Goal: Task Accomplishment & Management: Manage account settings

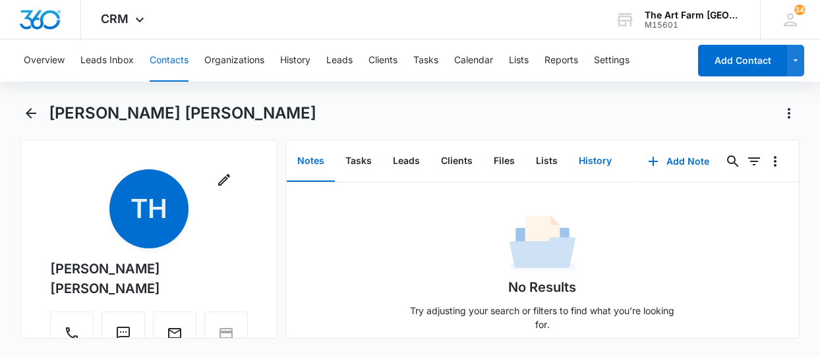
click at [589, 163] on button "History" at bounding box center [595, 161] width 54 height 41
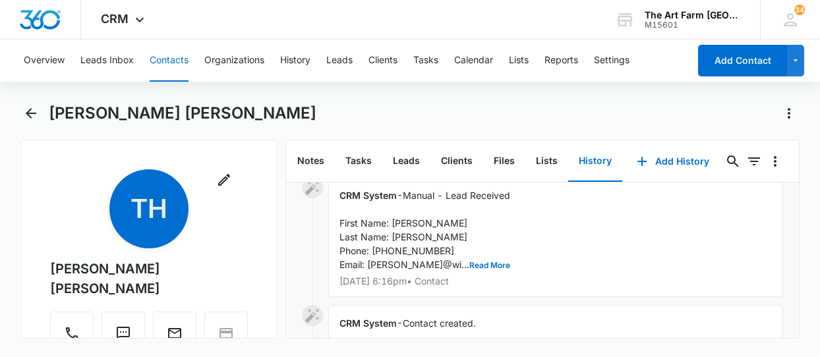
scroll to position [137, 0]
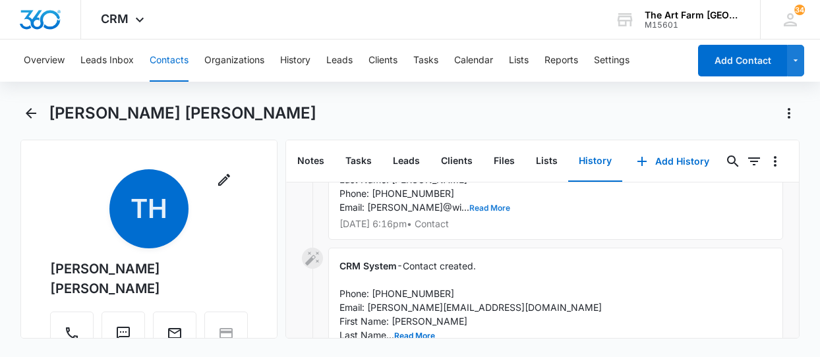
click at [469, 205] on button "Read More" at bounding box center [489, 208] width 41 height 8
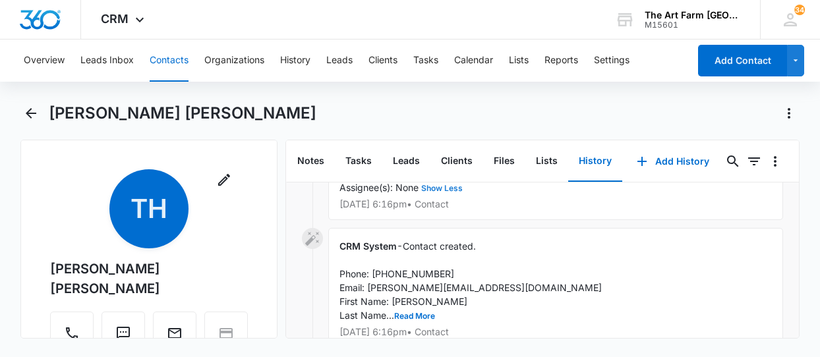
scroll to position [310, 0]
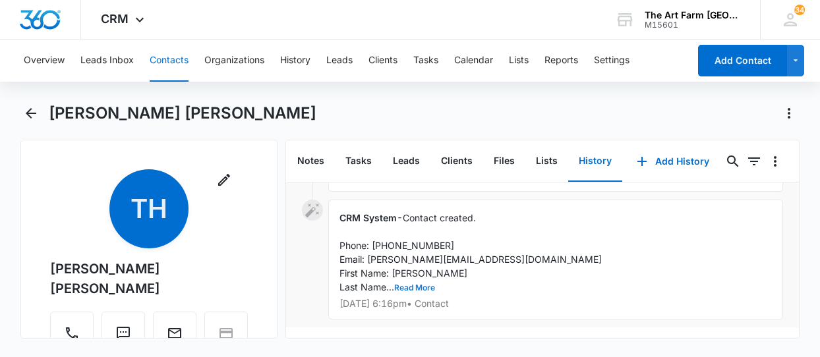
click at [410, 288] on button "Read More" at bounding box center [414, 288] width 41 height 8
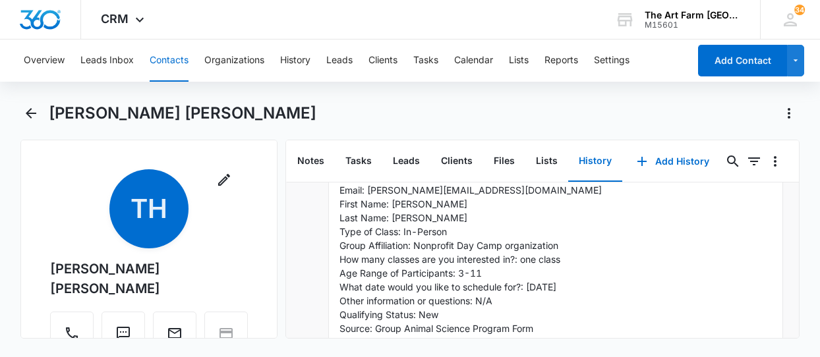
scroll to position [379, 0]
drag, startPoint x: 368, startPoint y: 190, endPoint x: 474, endPoint y: 192, distance: 106.1
click at [474, 192] on div "CRM System - Contact created. Phone: [PHONE_NUMBER] Email: [PERSON_NAME][EMAIL_…" at bounding box center [555, 266] width 455 height 272
copy span "[PERSON_NAME][EMAIL_ADDRESS][DOMAIN_NAME]"
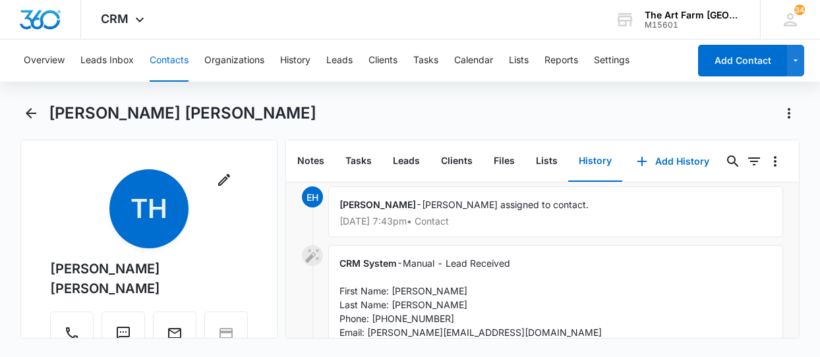
scroll to position [0, 0]
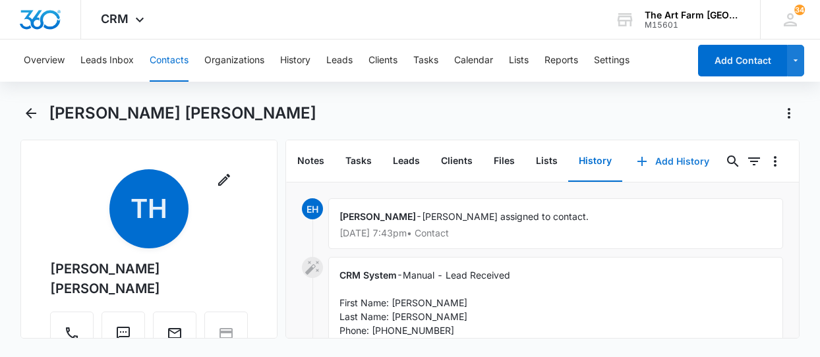
click at [672, 161] on button "Add History" at bounding box center [672, 162] width 99 height 32
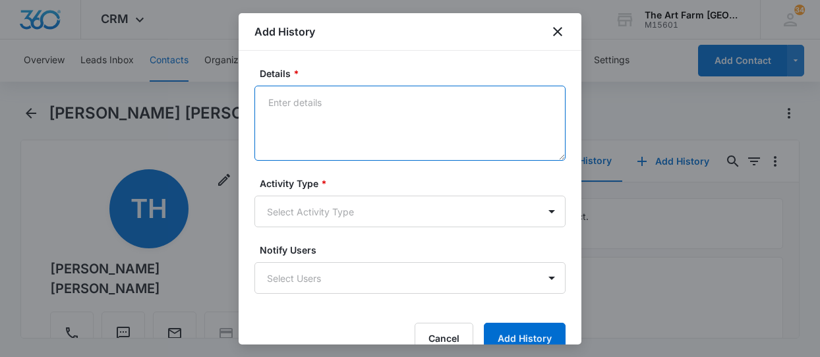
click at [394, 101] on textarea "Details *" at bounding box center [409, 123] width 311 height 75
type textarea "[PERSON_NAME] emailed on [DATE]"
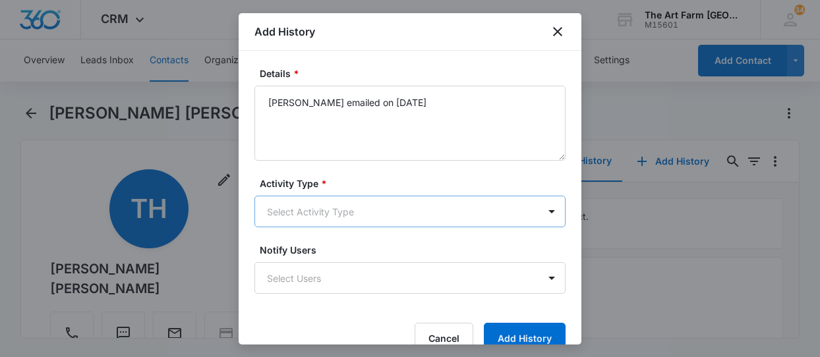
click at [374, 214] on body "CRM Apps Websites CRM Brand The Art Farm NYC M15601 Your Accounts View All 34 G…" at bounding box center [410, 178] width 820 height 357
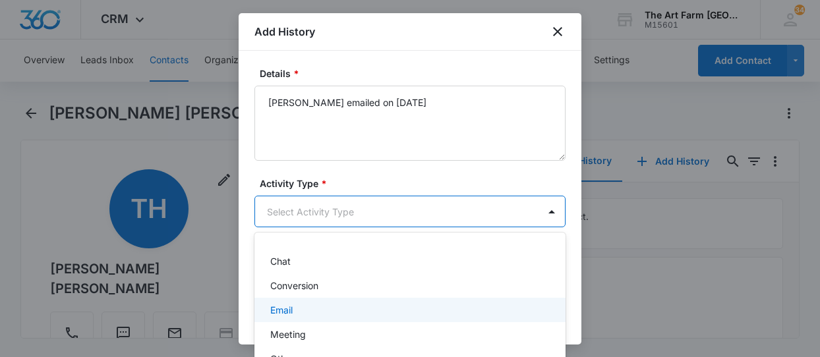
scroll to position [57, 0]
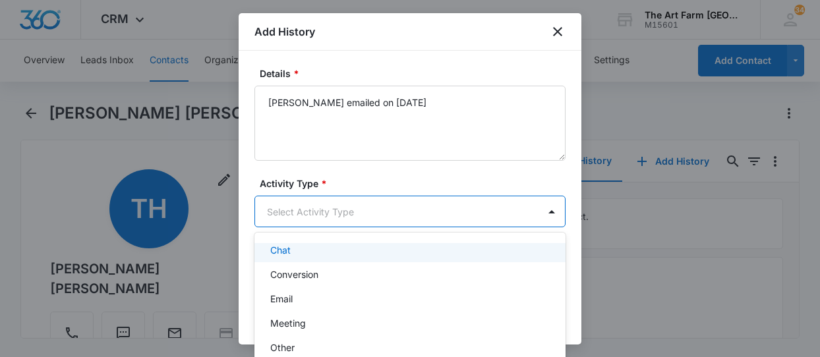
click at [410, 172] on div at bounding box center [410, 178] width 820 height 357
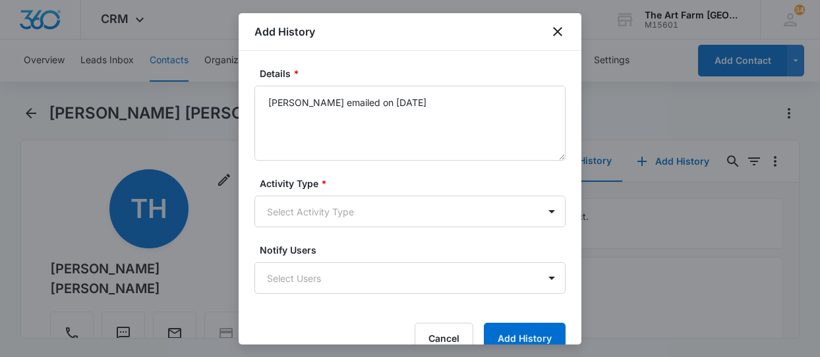
scroll to position [26, 0]
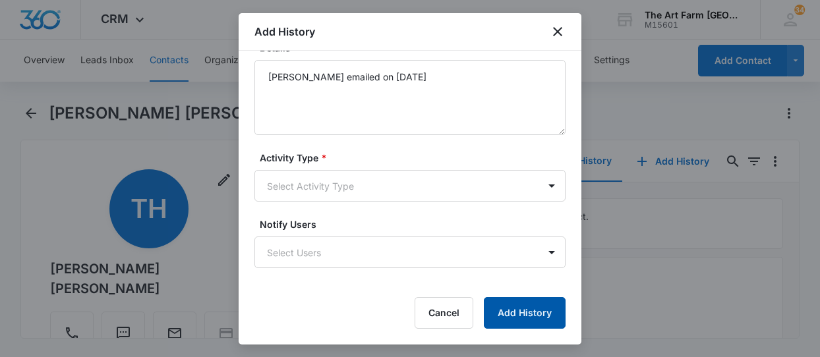
click at [509, 320] on button "Add History" at bounding box center [525, 313] width 82 height 32
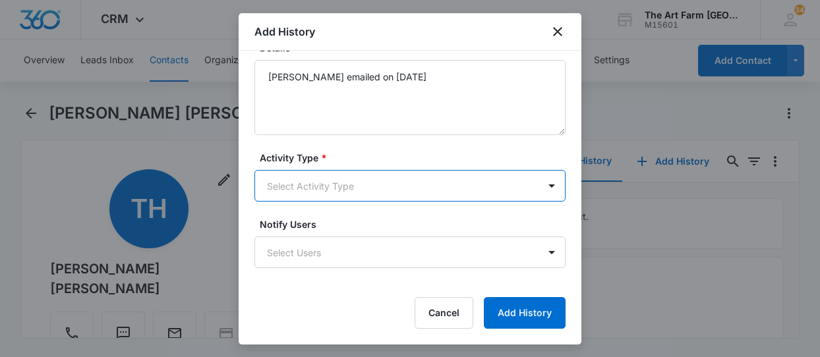
click at [442, 185] on body "CRM Apps Websites CRM Brand The Art Farm NYC M15601 Your Accounts View All 34 G…" at bounding box center [410, 178] width 820 height 357
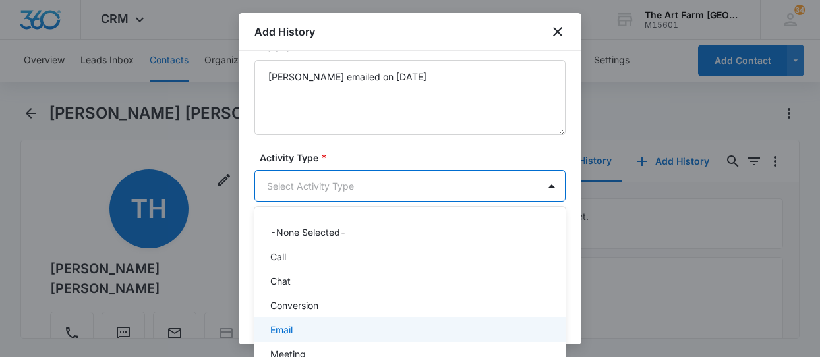
click at [304, 330] on div "Email" at bounding box center [408, 330] width 277 height 14
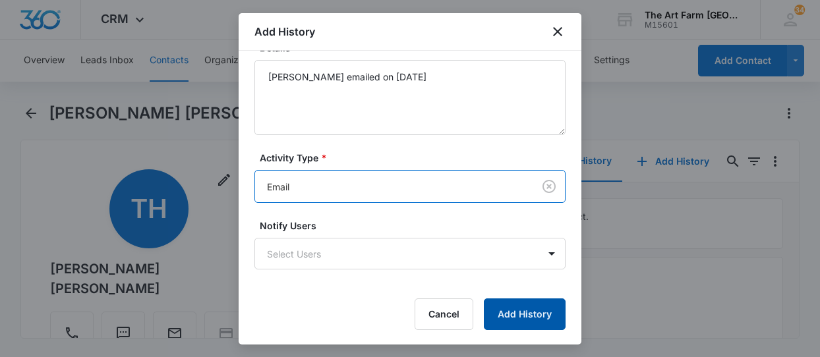
click at [529, 320] on button "Add History" at bounding box center [525, 315] width 82 height 32
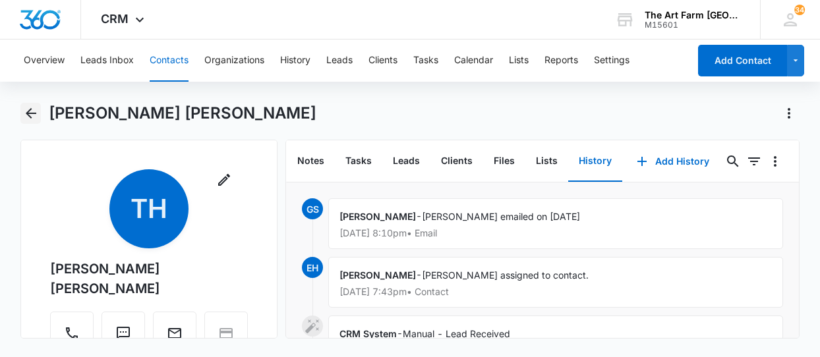
click at [22, 113] on button "Back" at bounding box center [30, 113] width 20 height 21
click at [28, 117] on icon "Back" at bounding box center [31, 113] width 16 height 16
click at [134, 23] on icon at bounding box center [140, 23] width 16 height 16
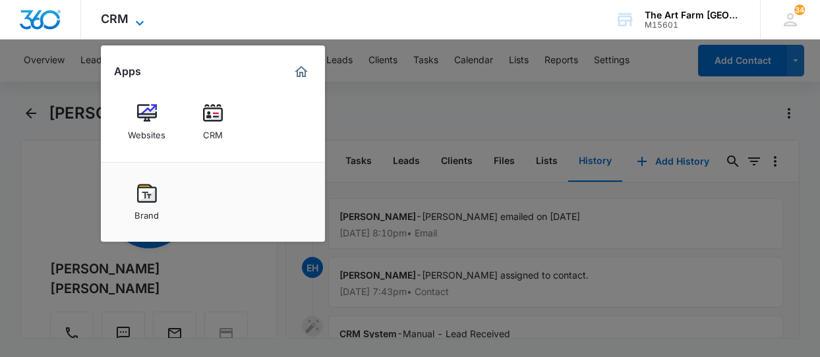
click at [107, 20] on span "CRM" at bounding box center [115, 19] width 28 height 14
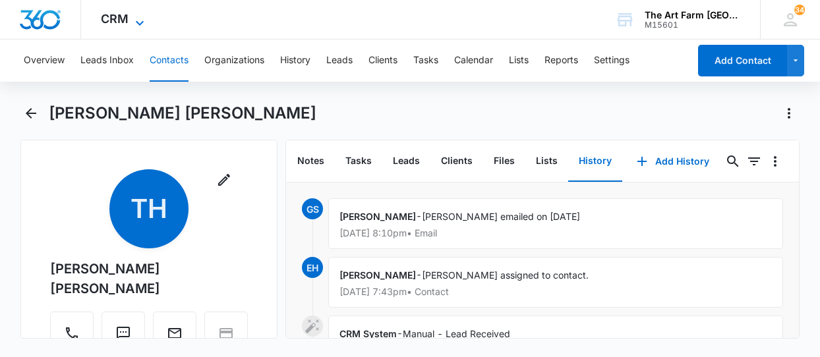
click at [132, 22] on icon at bounding box center [140, 23] width 16 height 16
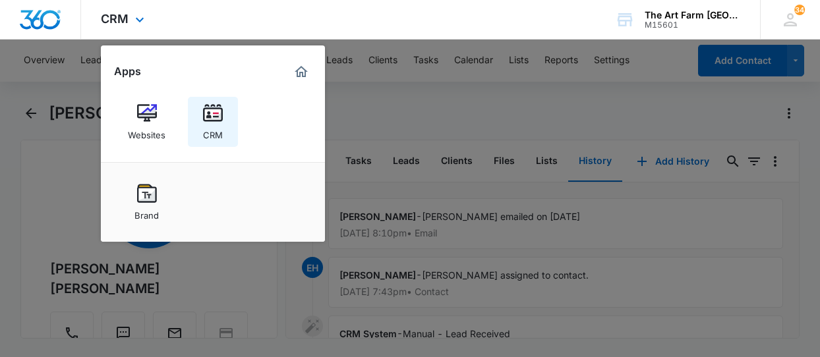
click at [206, 133] on div "CRM" at bounding box center [213, 131] width 20 height 17
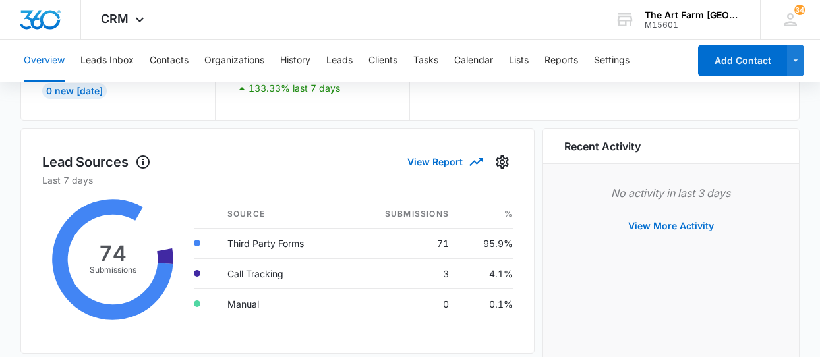
scroll to position [142, 0]
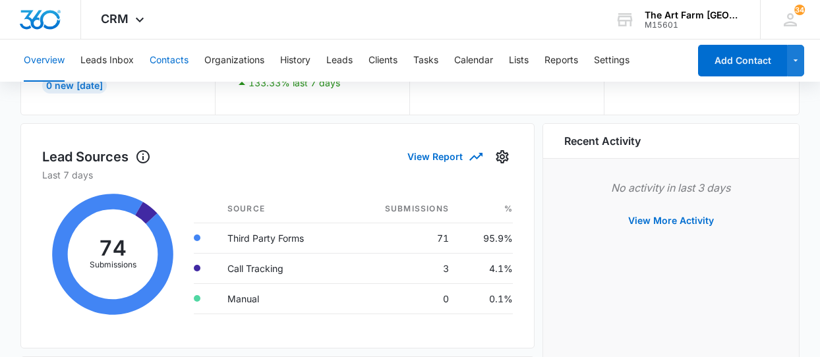
click at [180, 63] on button "Contacts" at bounding box center [169, 61] width 39 height 42
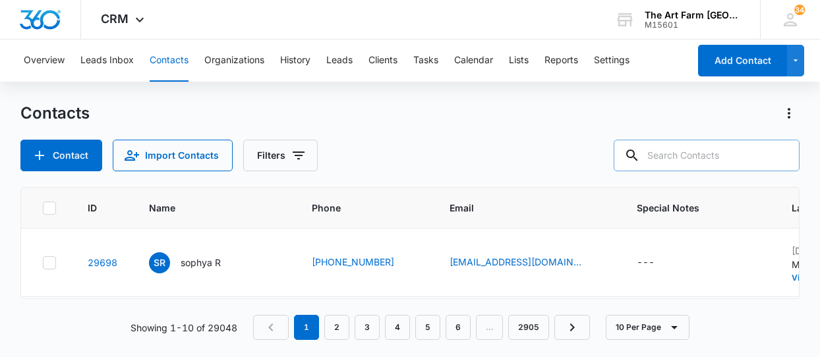
click at [688, 166] on input "text" at bounding box center [707, 156] width 186 height 32
type input "[PERSON_NAME]"
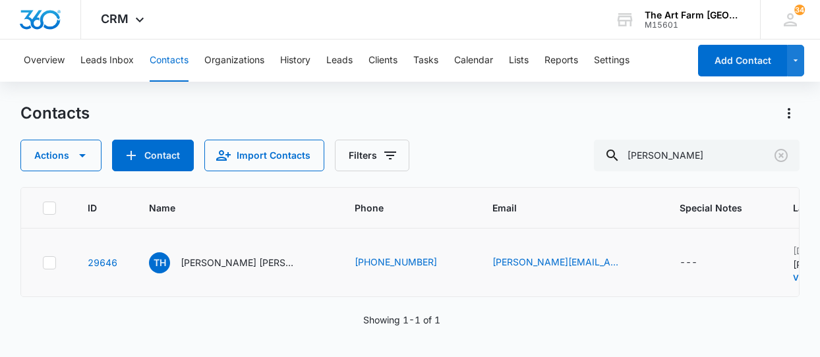
click at [679, 257] on div "---" at bounding box center [720, 263] width 82 height 16
click at [679, 258] on div "---" at bounding box center [720, 263] width 82 height 16
click at [679, 255] on div "---" at bounding box center [720, 263] width 82 height 16
click at [707, 260] on icon "Special Notes - - Select to Edit Field" at bounding box center [713, 263] width 12 height 12
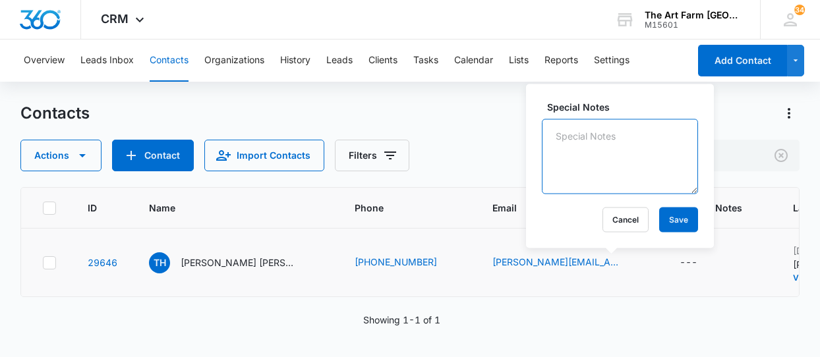
click at [610, 138] on textarea "Special Notes" at bounding box center [620, 156] width 156 height 75
type textarea "[PERSON_NAME] emailed"
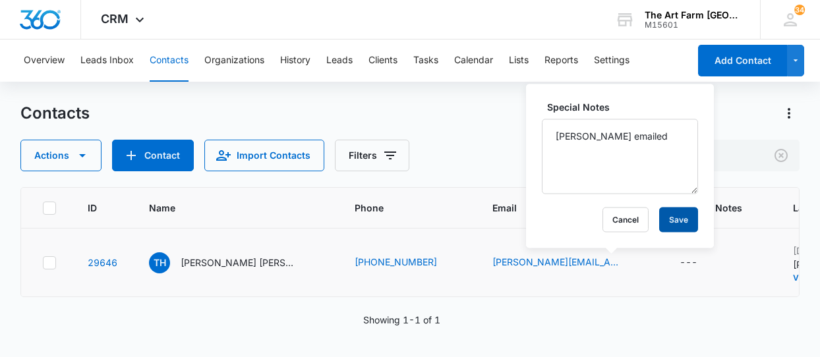
click at [659, 220] on button "Save" at bounding box center [678, 220] width 39 height 25
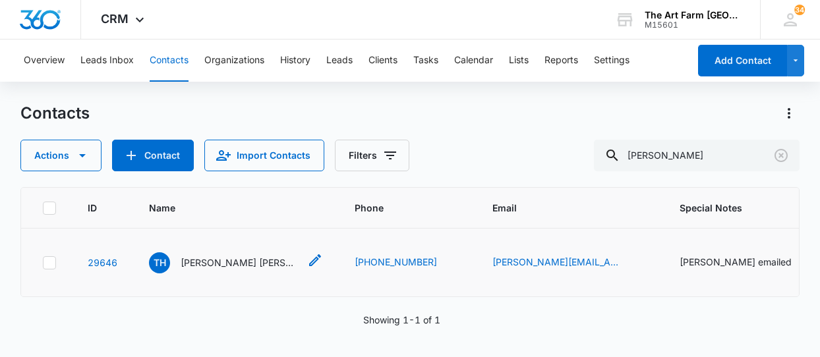
click at [309, 260] on icon "Name - Tavella Hamer - Select to Edit Field" at bounding box center [315, 260] width 12 height 12
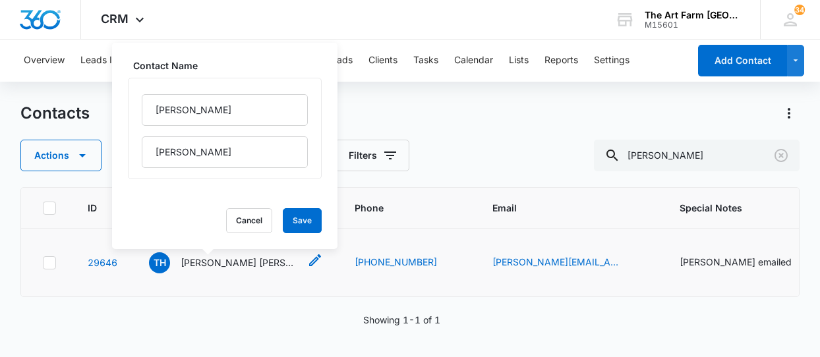
click at [223, 262] on p "[PERSON_NAME] [PERSON_NAME]" at bounding box center [240, 263] width 119 height 14
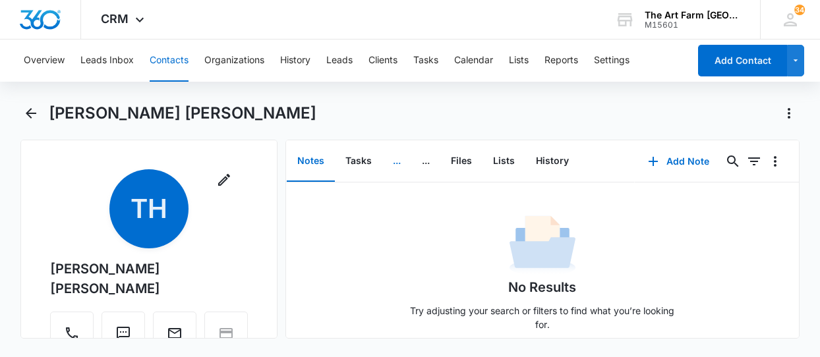
click at [398, 164] on button "..." at bounding box center [396, 161] width 29 height 41
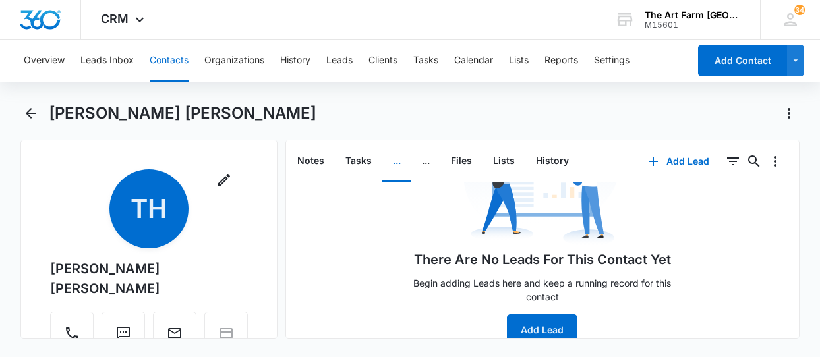
scroll to position [128, 0]
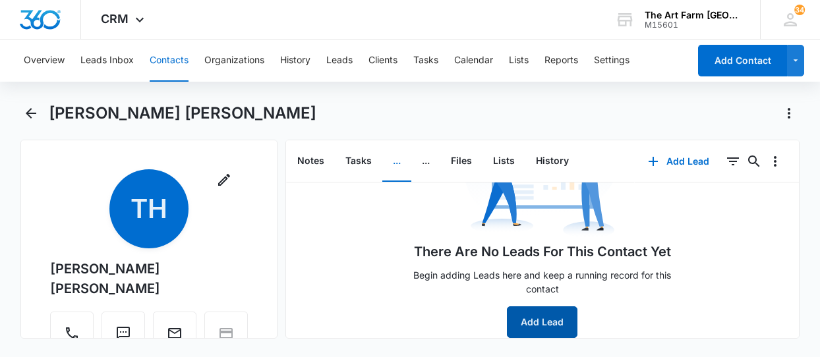
click at [523, 324] on button "Add Lead" at bounding box center [542, 322] width 71 height 32
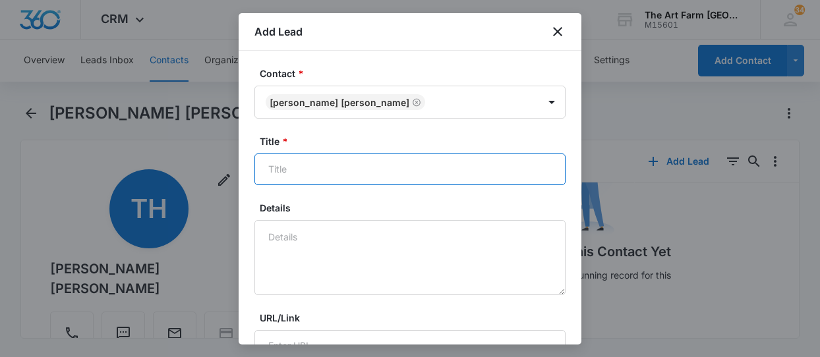
click at [478, 165] on input "Title *" at bounding box center [409, 170] width 311 height 32
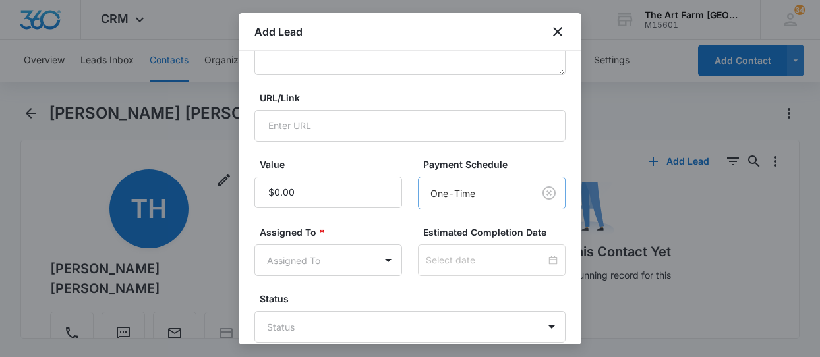
scroll to position [242, 0]
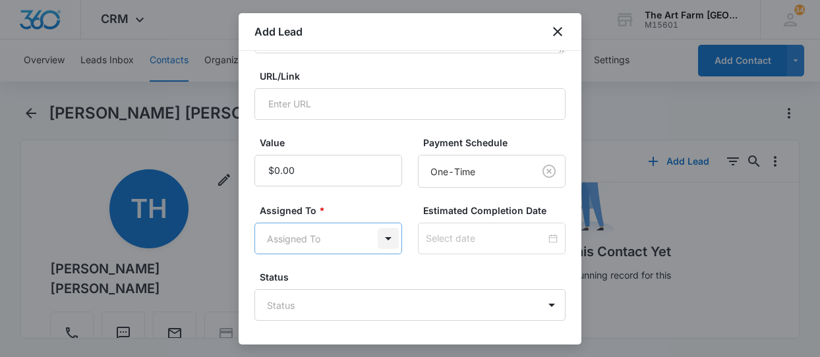
type input "Wants Outreach"
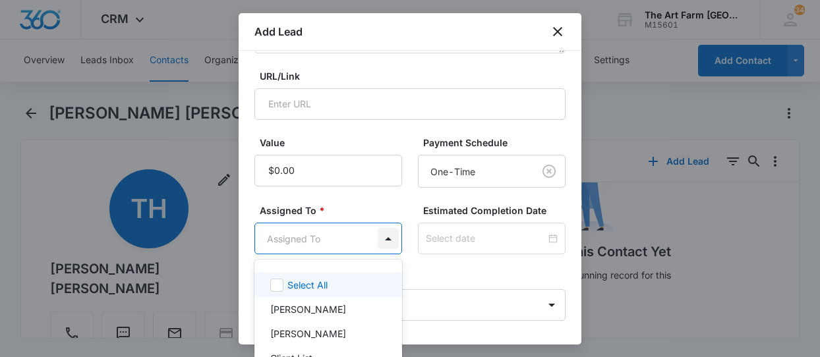
click at [390, 237] on body "CRM Apps Websites CRM Brand The Art Farm NYC M15601 Your Accounts View All 34 G…" at bounding box center [410, 178] width 820 height 357
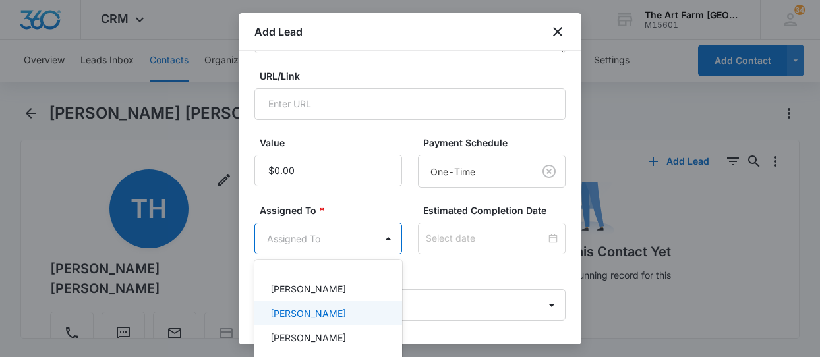
scroll to position [157, 0]
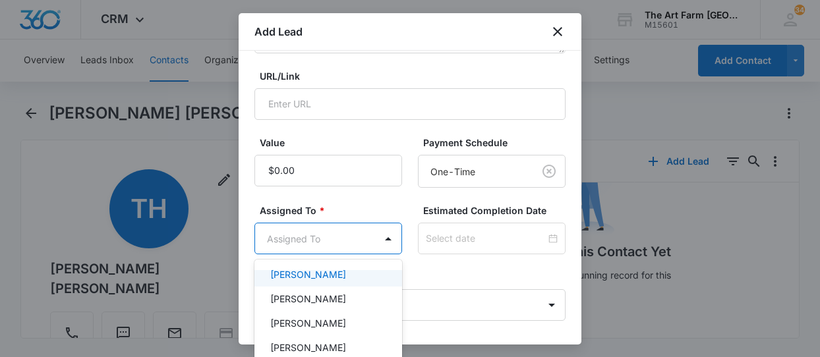
click at [351, 278] on div "[PERSON_NAME]" at bounding box center [326, 275] width 113 height 14
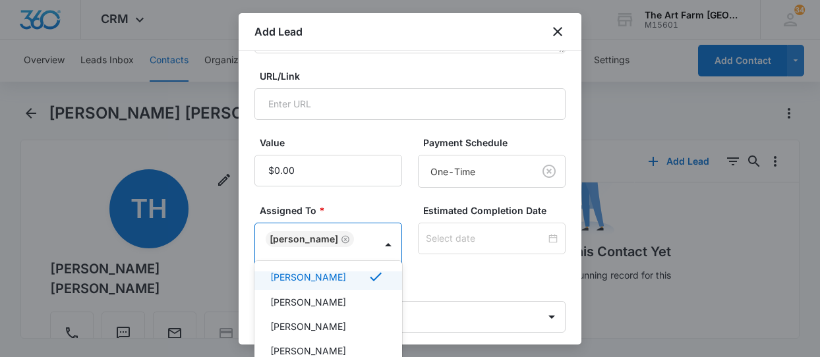
scroll to position [158, 0]
click at [489, 264] on div at bounding box center [410, 178] width 820 height 357
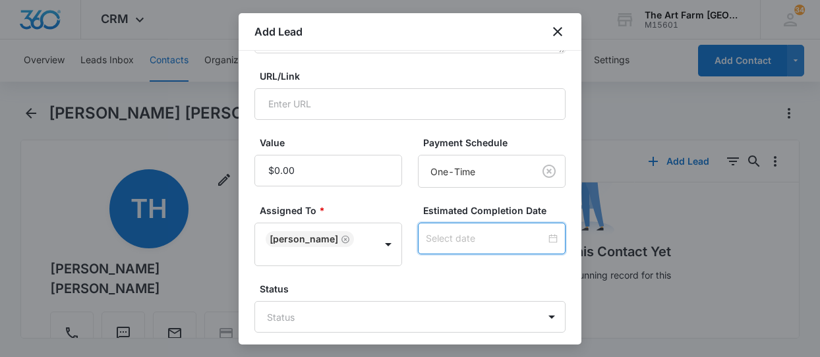
click at [507, 237] on input at bounding box center [486, 238] width 120 height 14
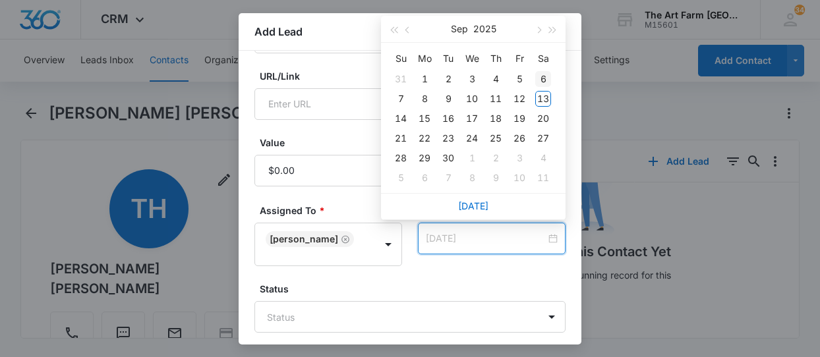
type input "[DATE]"
click at [538, 32] on span "button" at bounding box center [537, 30] width 7 height 7
click at [425, 140] on div "20" at bounding box center [424, 138] width 16 height 16
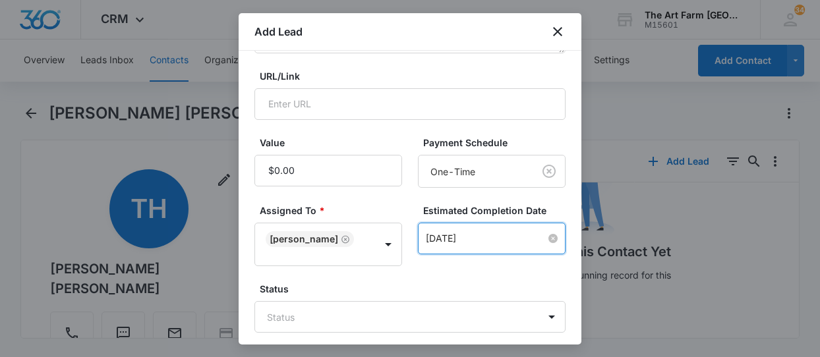
click at [548, 237] on div "[DATE]" at bounding box center [492, 238] width 132 height 14
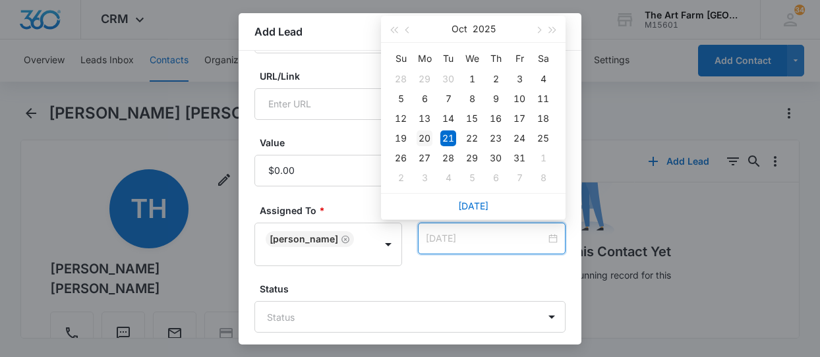
type input "[DATE]"
click at [426, 143] on div "20" at bounding box center [424, 138] width 16 height 16
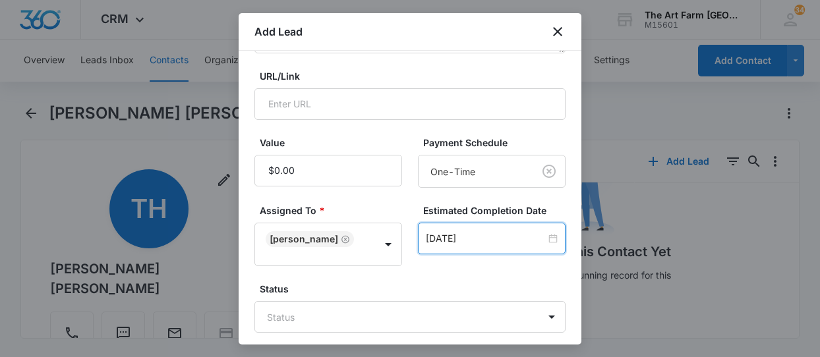
scroll to position [296, 0]
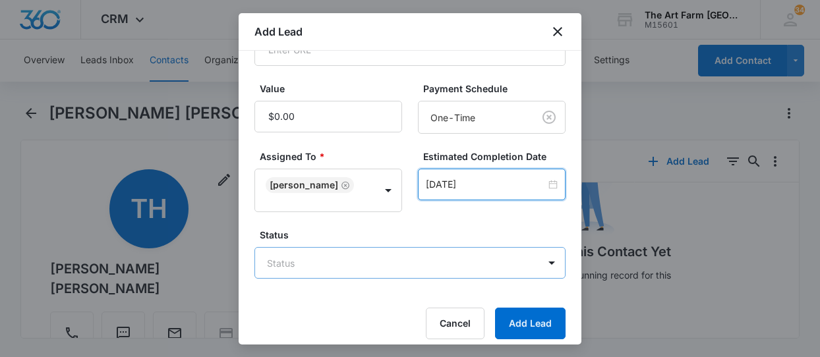
click at [495, 244] on body "CRM Apps Websites CRM Brand The Art Farm NYC M15601 Your Accounts View All 34 G…" at bounding box center [410, 178] width 820 height 357
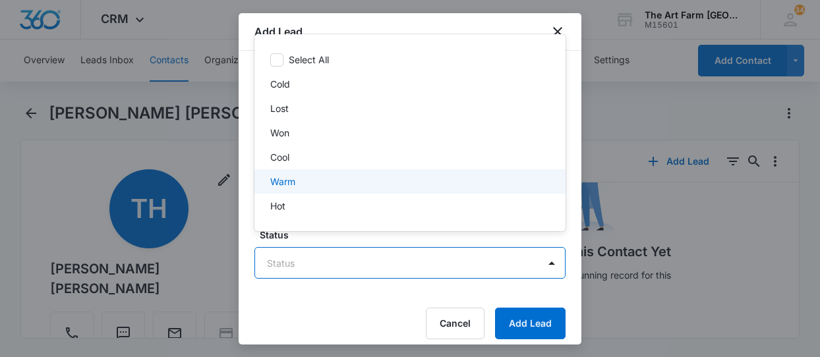
click at [441, 178] on div "Warm" at bounding box center [408, 182] width 277 height 14
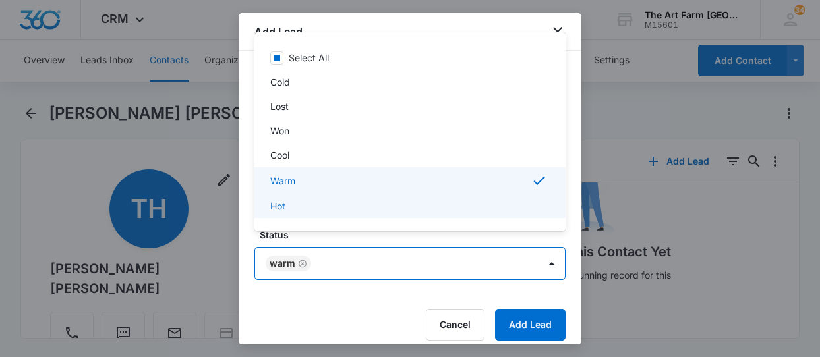
click at [512, 312] on div at bounding box center [410, 178] width 820 height 357
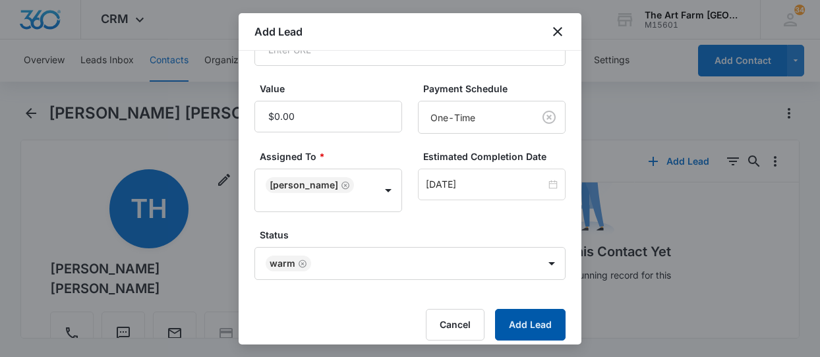
click at [513, 317] on button "Add Lead" at bounding box center [530, 325] width 71 height 32
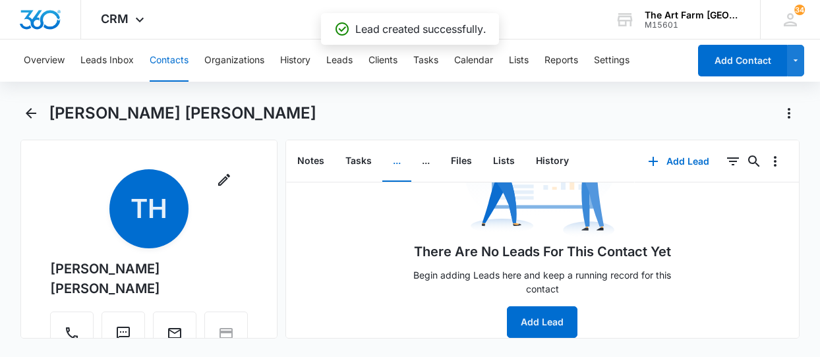
scroll to position [0, 0]
